Goal: Browse casually: Explore the website without a specific task or goal

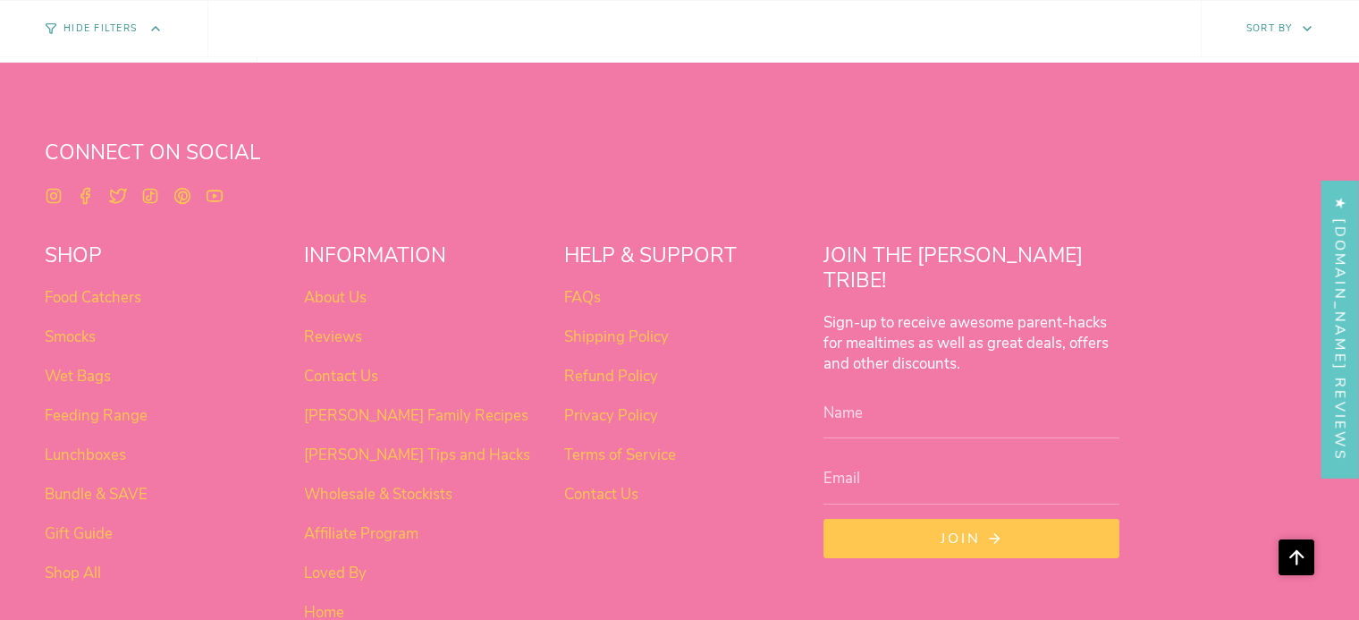
scroll to position [1426, 0]
